Goal: Task Accomplishment & Management: Use online tool/utility

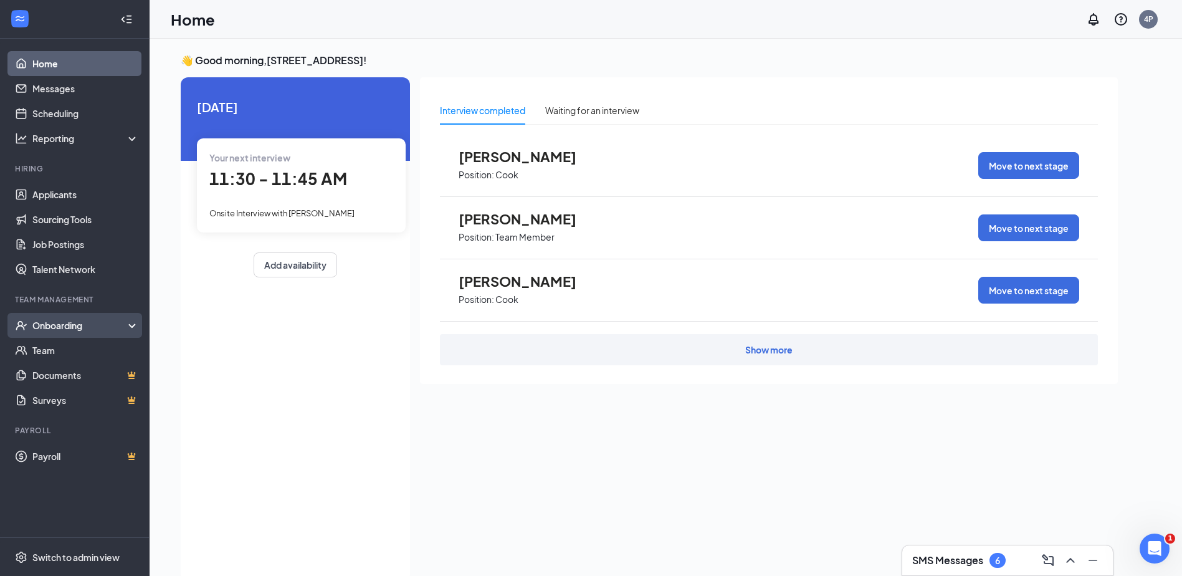
click at [133, 327] on div "Onboarding" at bounding box center [75, 325] width 150 height 25
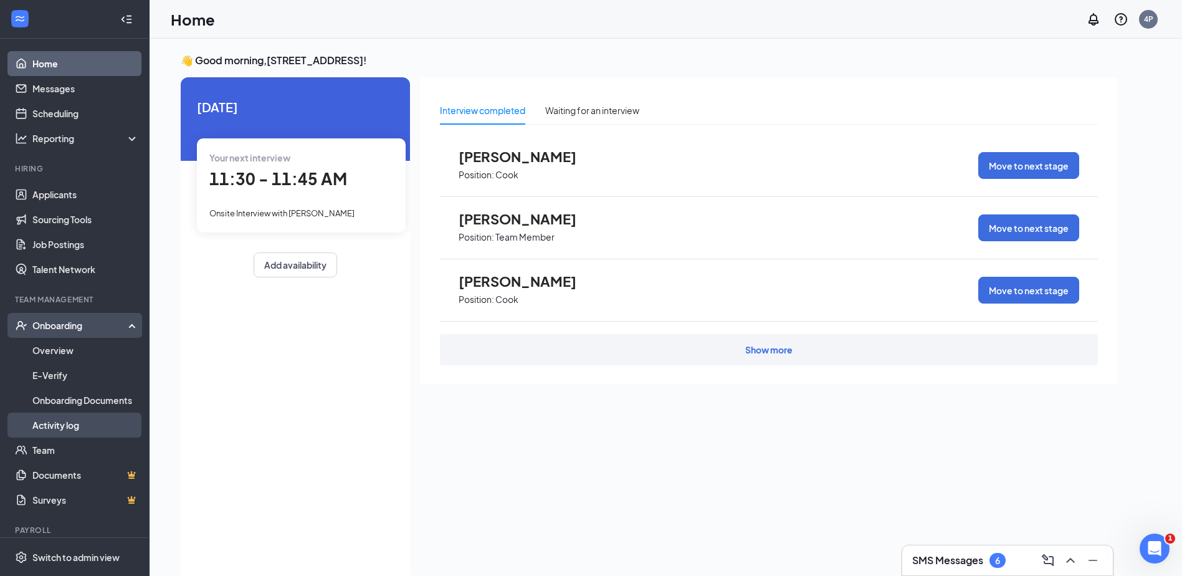
click at [79, 425] on link "Activity log" at bounding box center [85, 425] width 107 height 25
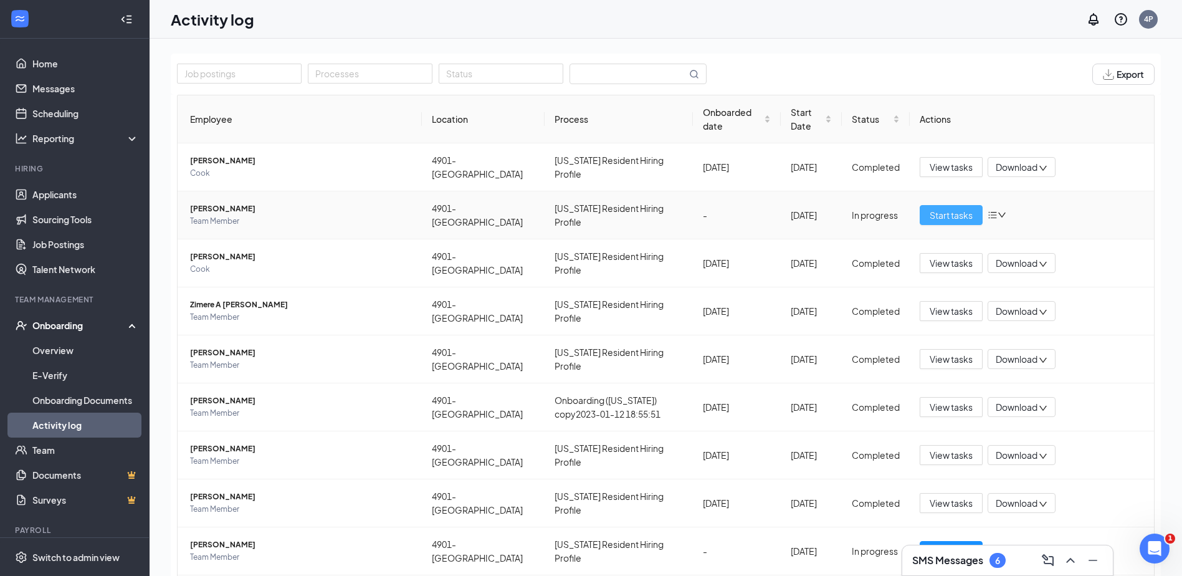
click at [936, 219] on span "Start tasks" at bounding box center [951, 215] width 43 height 14
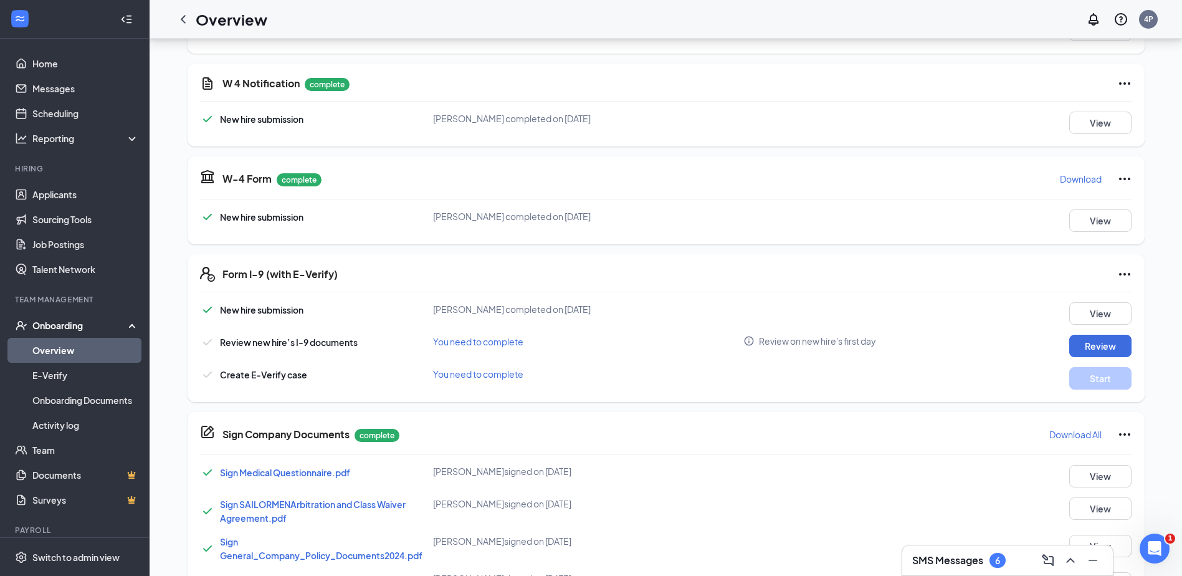
scroll to position [295, 0]
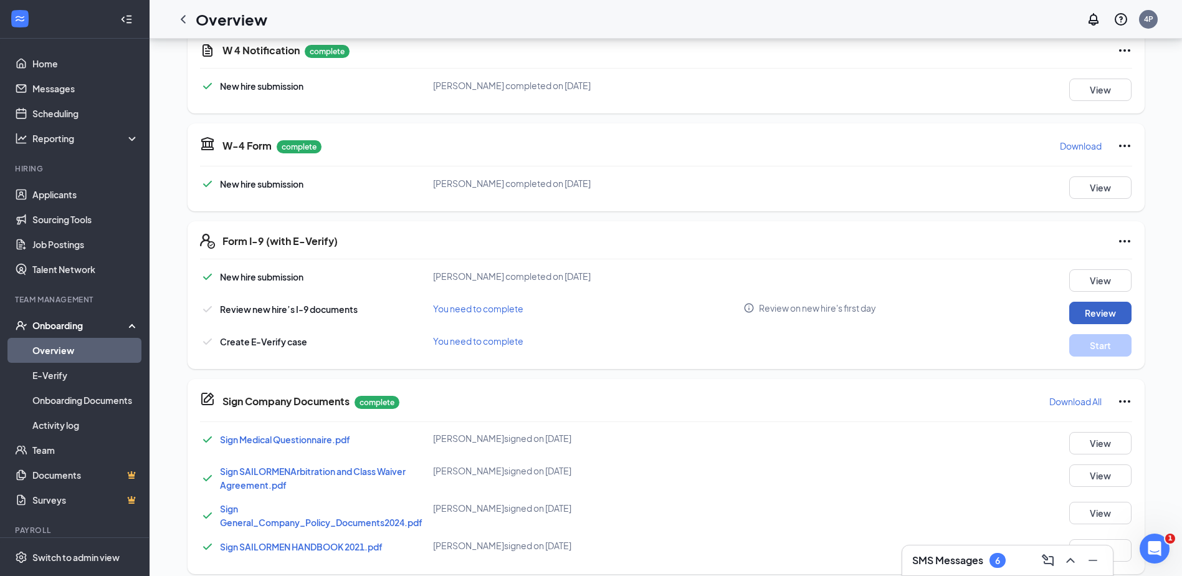
click at [1097, 312] on button "Review" at bounding box center [1100, 313] width 62 height 22
